Goal: Information Seeking & Learning: Learn about a topic

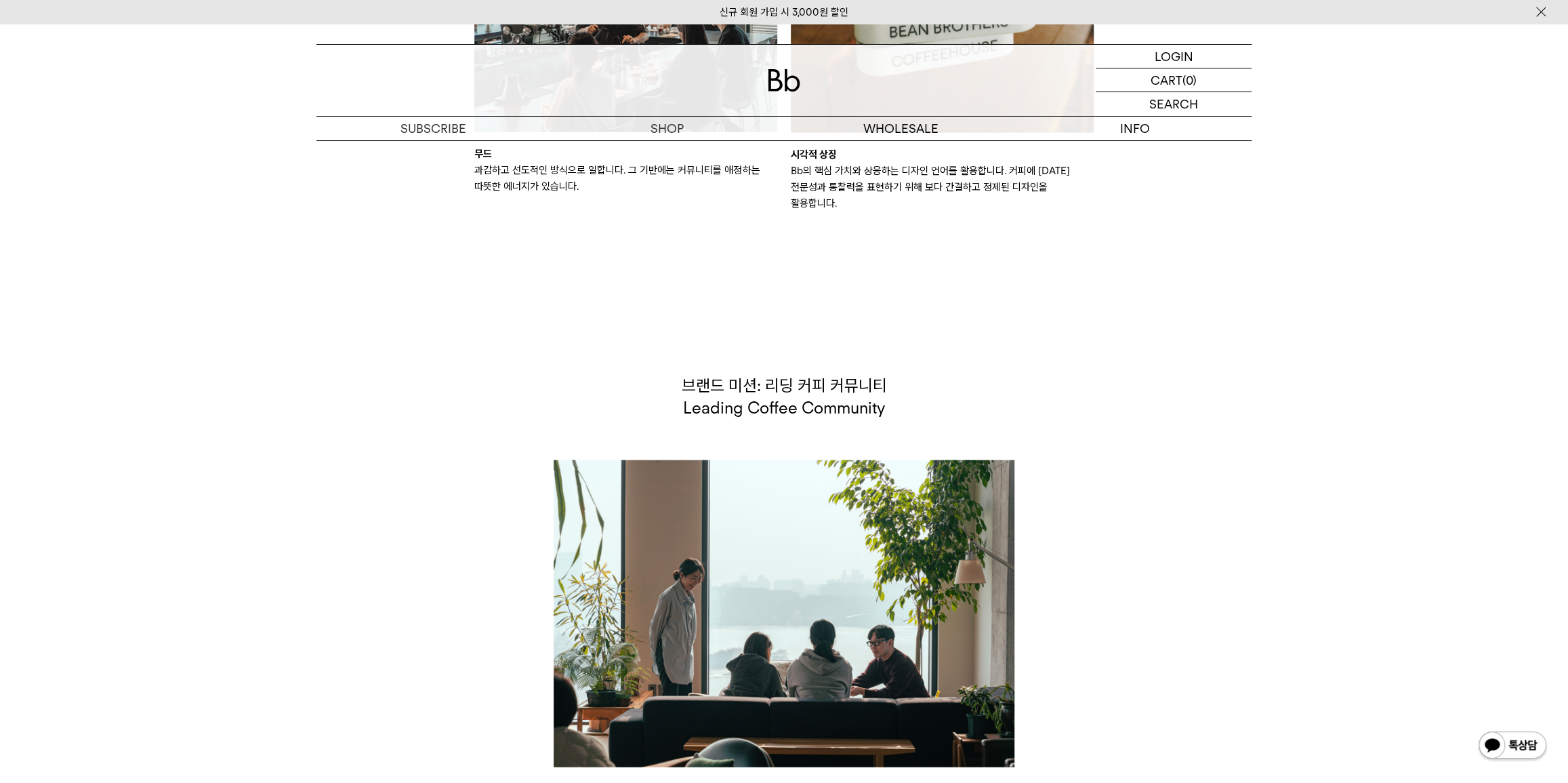
scroll to position [2433, 0]
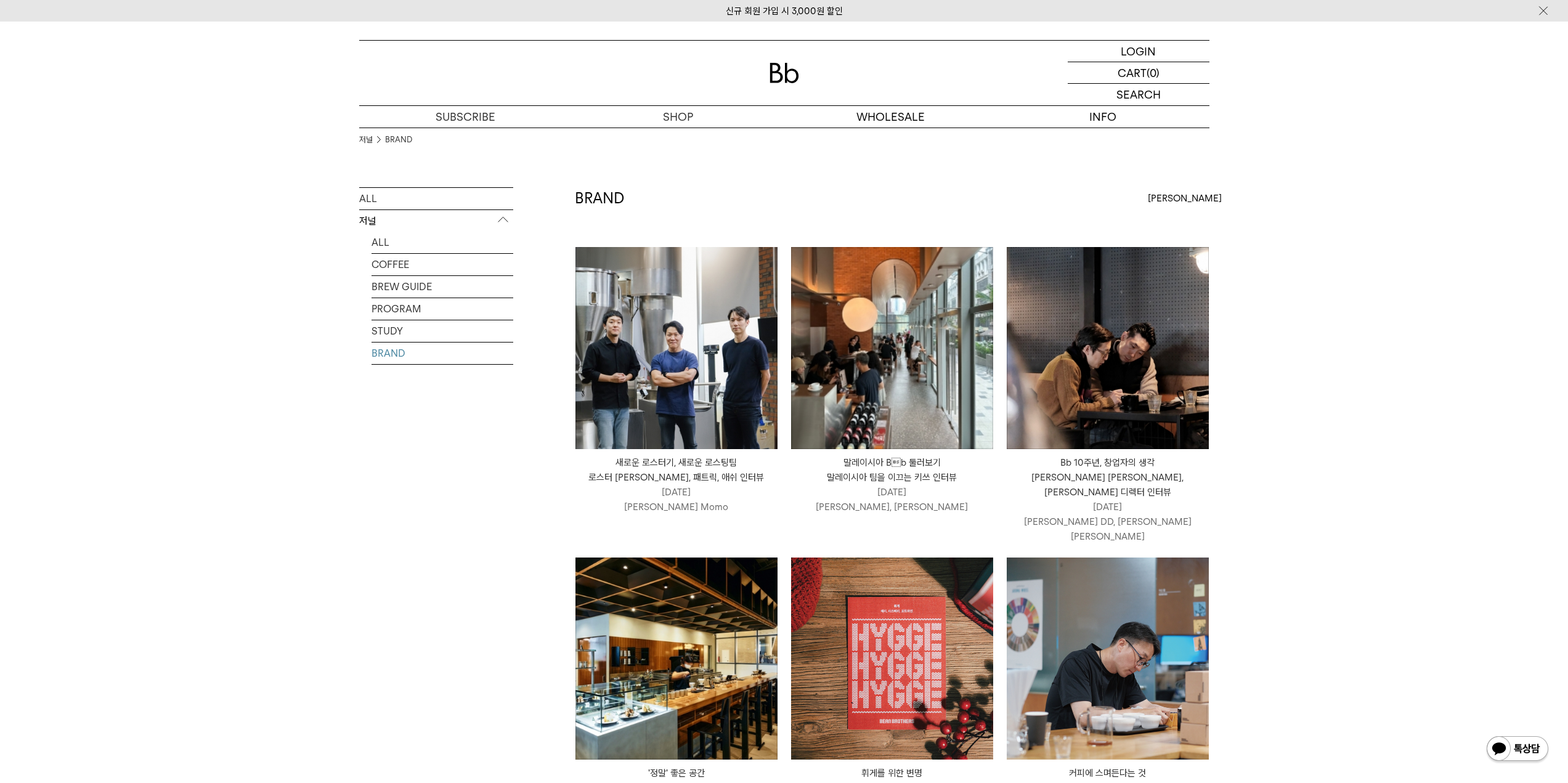
click at [866, 335] on img at bounding box center [893, 348] width 202 height 202
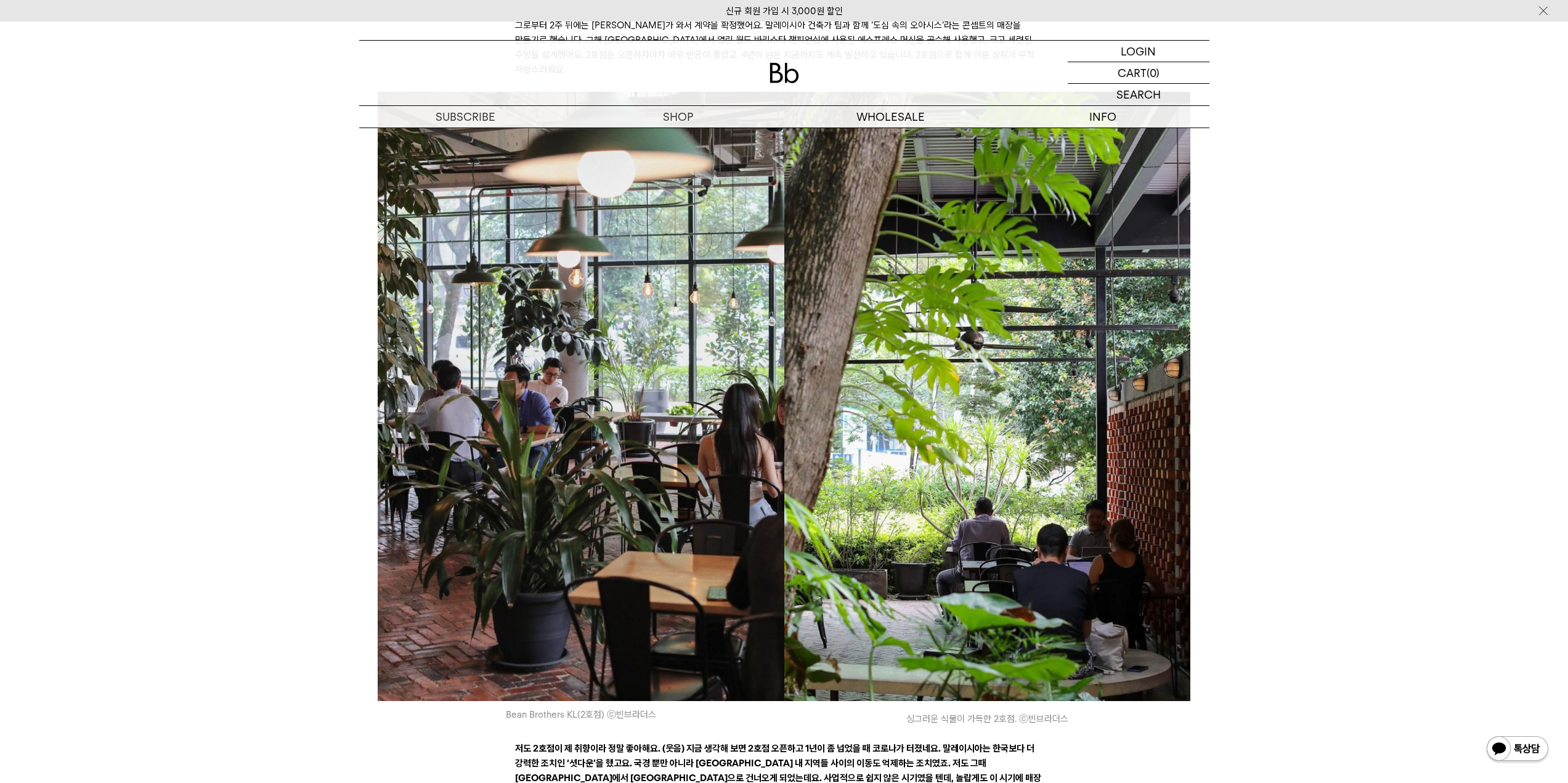
scroll to position [3512, 0]
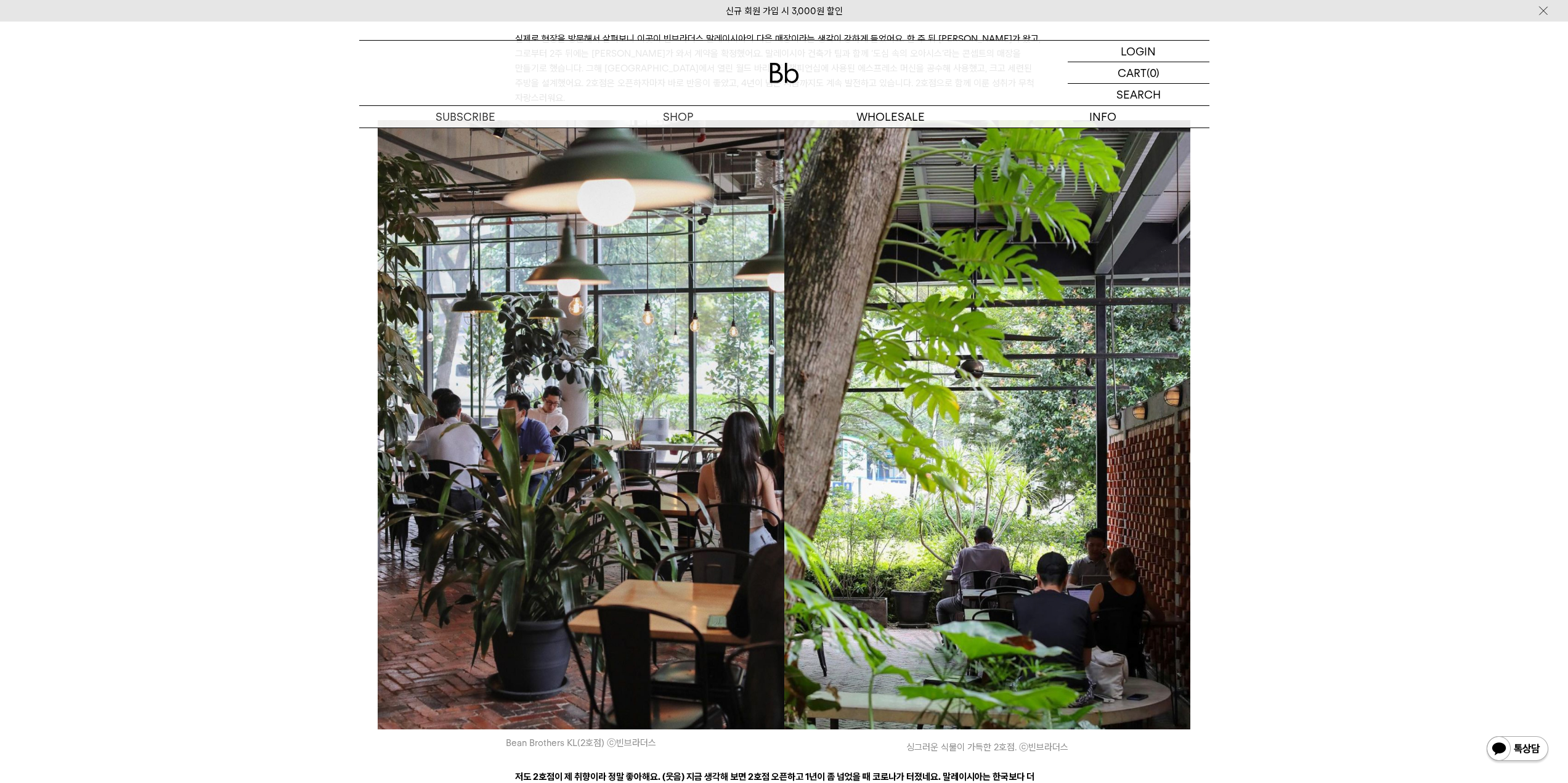
click at [335, 420] on div "말레이시아 Bb 둘러보기 말레이시아 팀을 이끄는 키쓰 인터뷰 안녕하세요, 데릭입니다. 빈브라더스에서 일하다 보면 종종 말레이시아 법인에 [D…" at bounding box center [784, 391] width 1568 height 7504
click at [645, 345] on img at bounding box center [581, 425] width 407 height 609
click at [609, 329] on img at bounding box center [581, 425] width 407 height 609
click at [1010, 530] on img at bounding box center [988, 425] width 407 height 609
click at [1046, 187] on img at bounding box center [988, 425] width 407 height 609
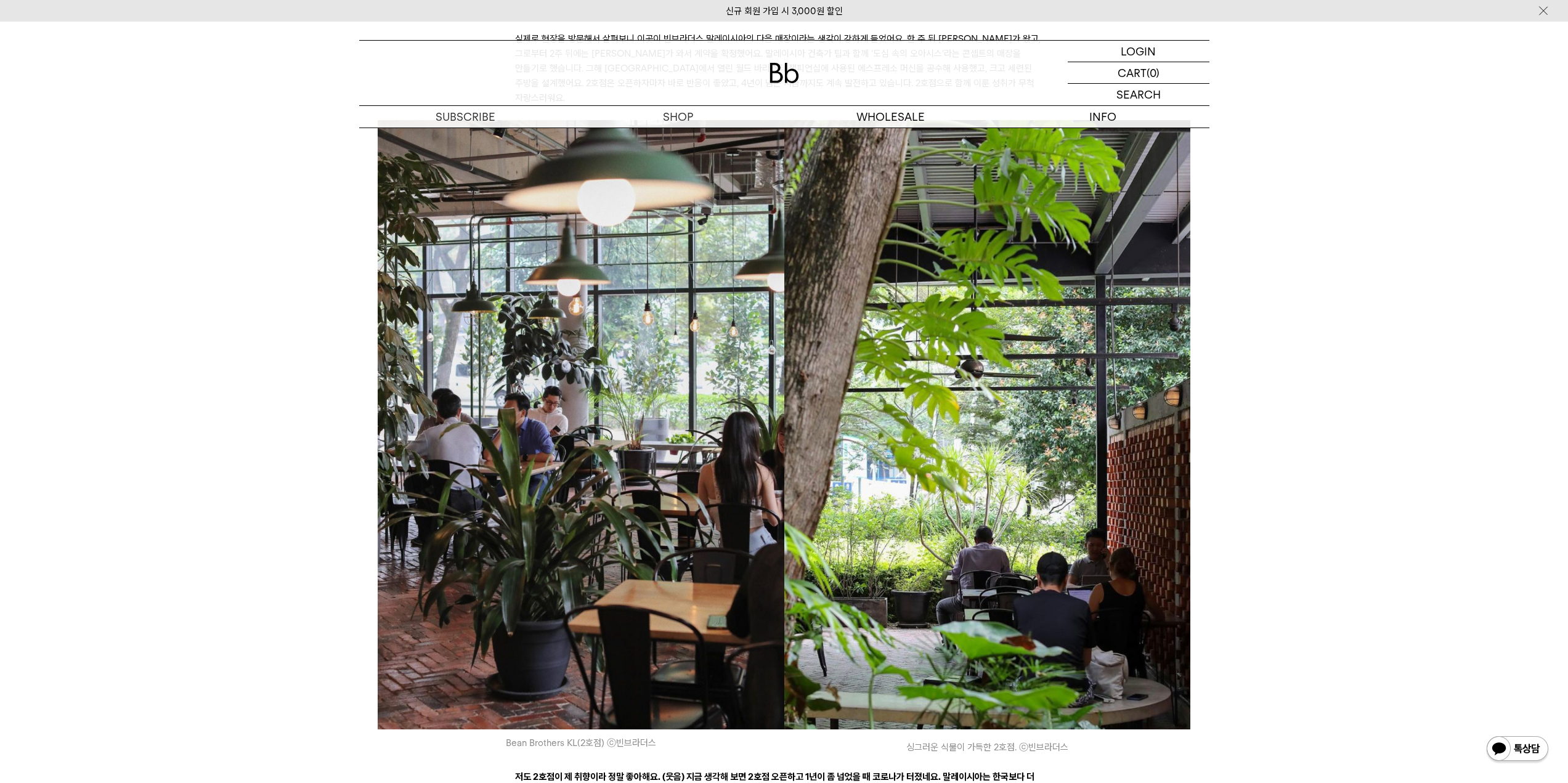
click at [392, 283] on img at bounding box center [581, 425] width 407 height 609
click at [876, 344] on img at bounding box center [988, 425] width 407 height 609
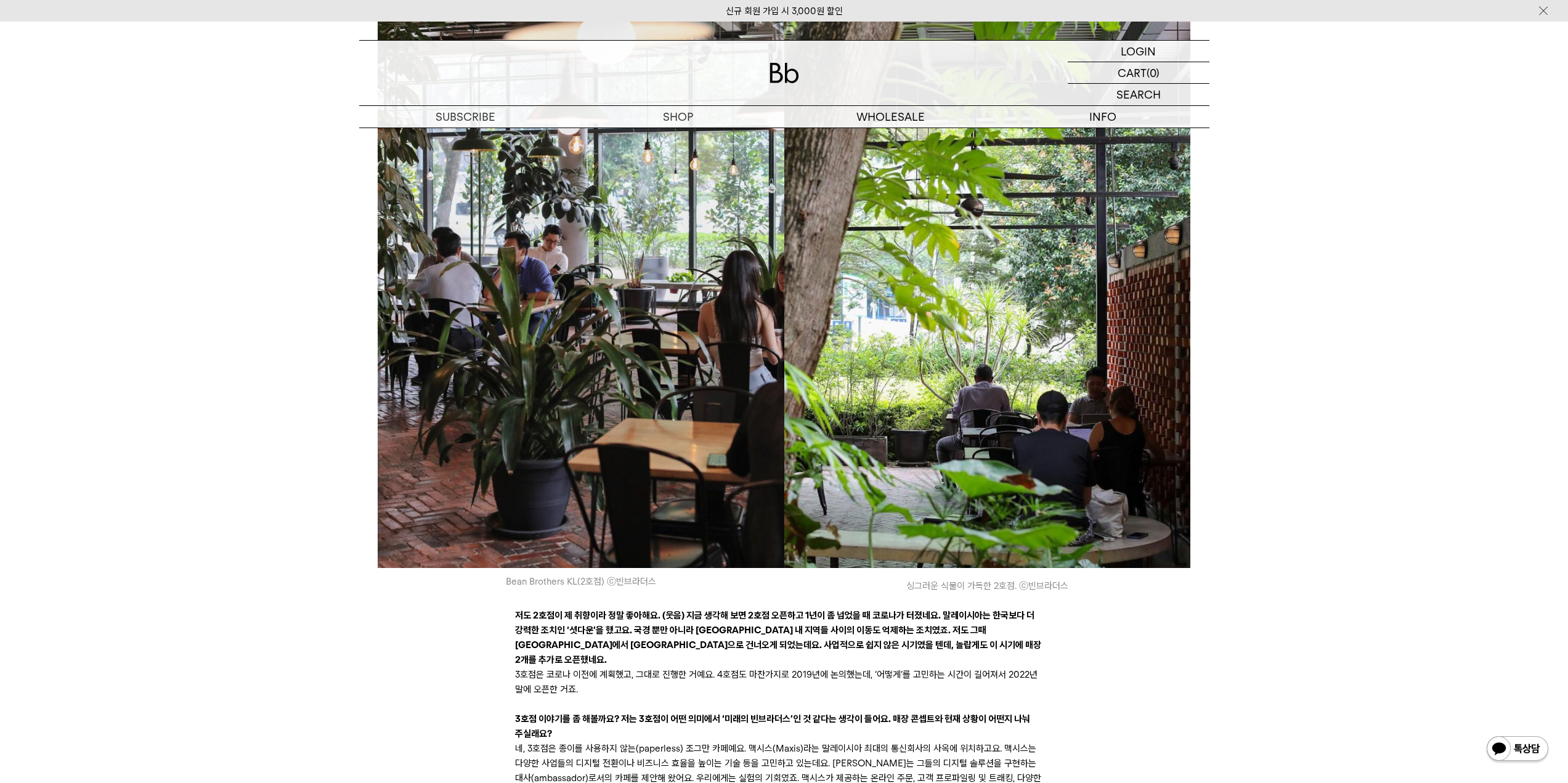
scroll to position [3759, 0]
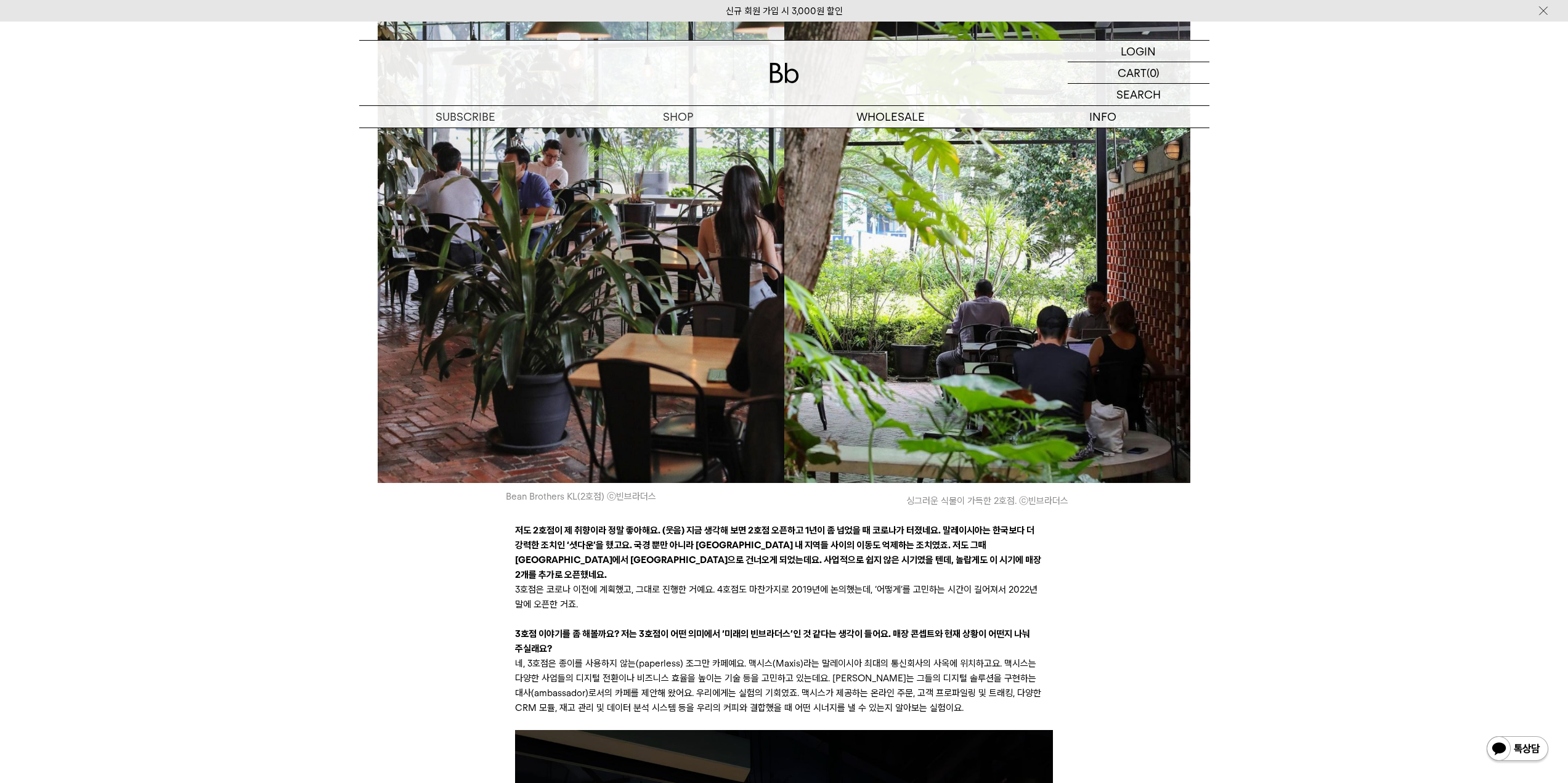
click at [606, 525] on strong "저도 2호점이 제 취향이라 정말 좋아해요. (웃음) 지금 생각해 보면 2호점 오픈하고 1년이 좀 넘었을 때 코로나가 터졌네요. 말레이시아는 한…" at bounding box center [778, 552] width 526 height 55
click at [708, 508] on icon at bounding box center [784, 515] width 538 height 15
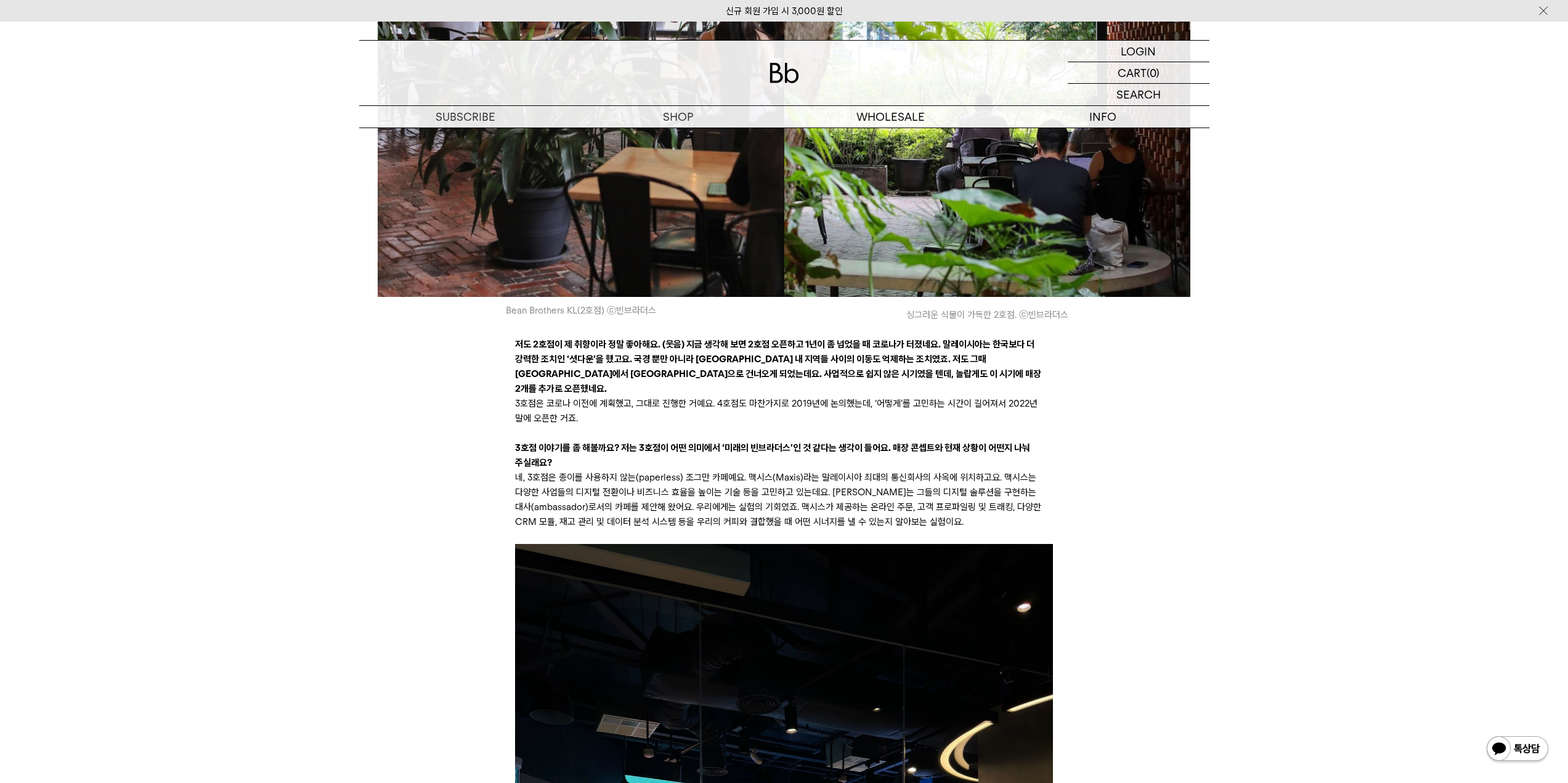
scroll to position [4251, 0]
